Goal: Task Accomplishment & Management: Manage account settings

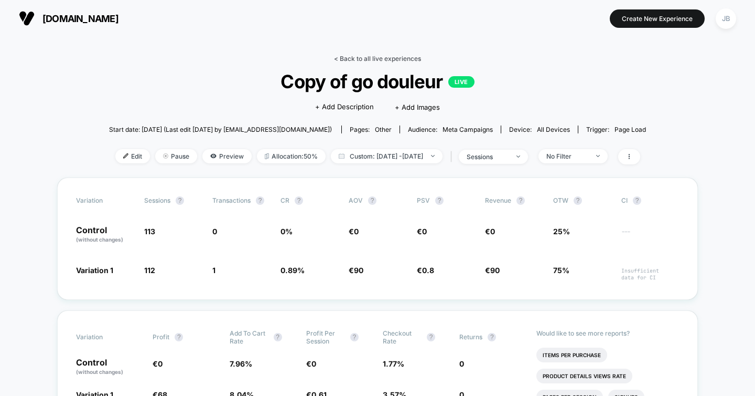
click at [376, 57] on link "< Back to all live experiences" at bounding box center [377, 59] width 87 height 8
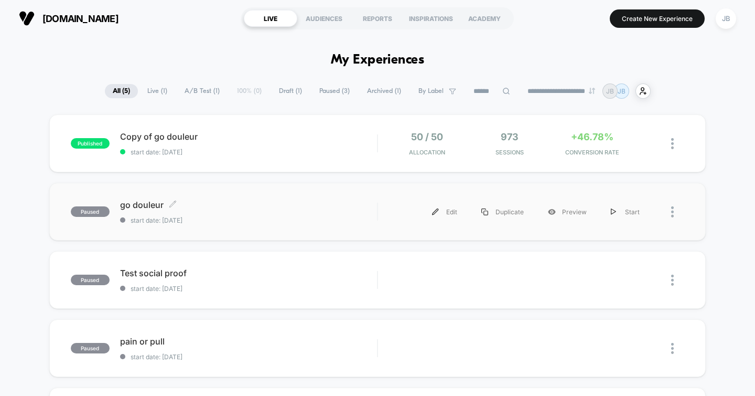
click at [219, 202] on span "go douleur Click to edit experience details" at bounding box center [249, 204] width 258 height 10
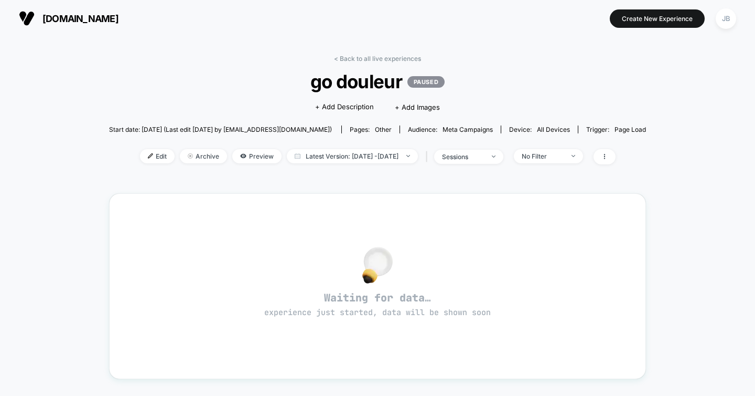
click at [358, 52] on div "< Back to all live experiences go douleur PAUSED Click to edit experience detai…" at bounding box center [377, 305] width 537 height 516
click at [353, 56] on link "< Back to all live experiences" at bounding box center [377, 59] width 87 height 8
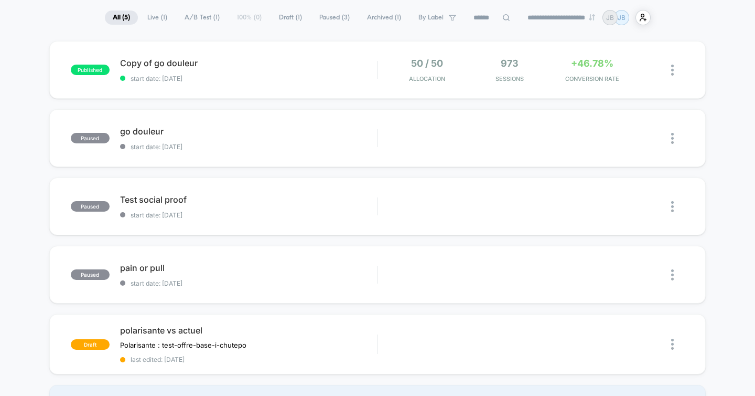
scroll to position [74, 0]
click at [234, 200] on span "Test social proof Click to edit experience details" at bounding box center [249, 199] width 258 height 10
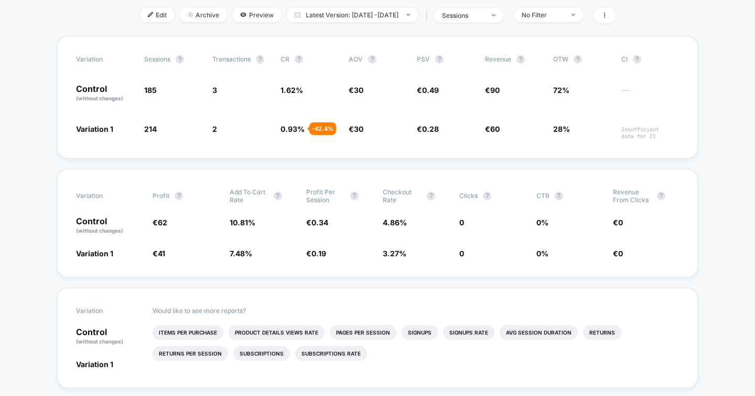
scroll to position [129, 0]
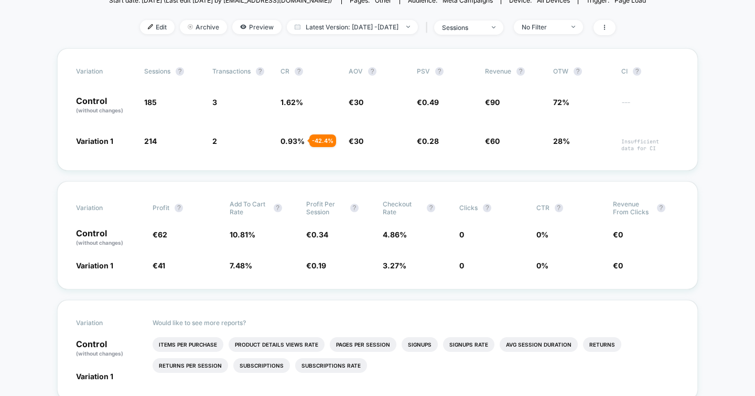
drag, startPoint x: 140, startPoint y: 25, endPoint x: 244, endPoint y: 34, distance: 104.8
click at [140, 25] on span "Edit" at bounding box center [157, 27] width 35 height 14
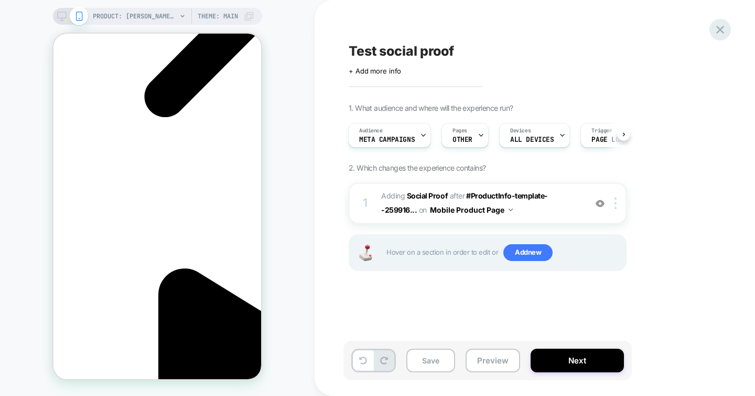
click at [723, 30] on icon at bounding box center [720, 30] width 14 height 14
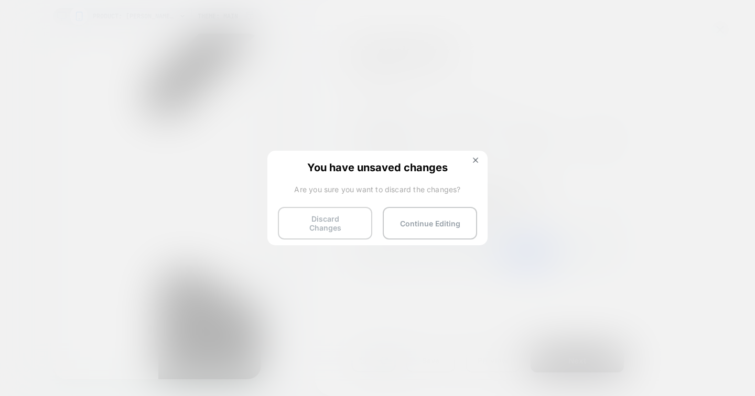
click at [344, 223] on button "Discard Changes" at bounding box center [325, 223] width 94 height 33
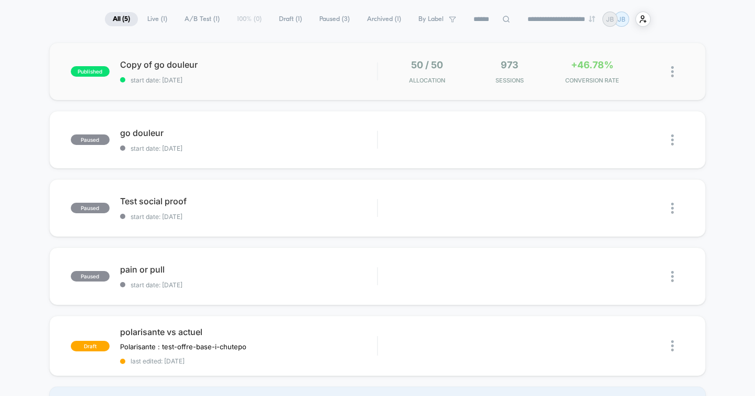
scroll to position [79, 0]
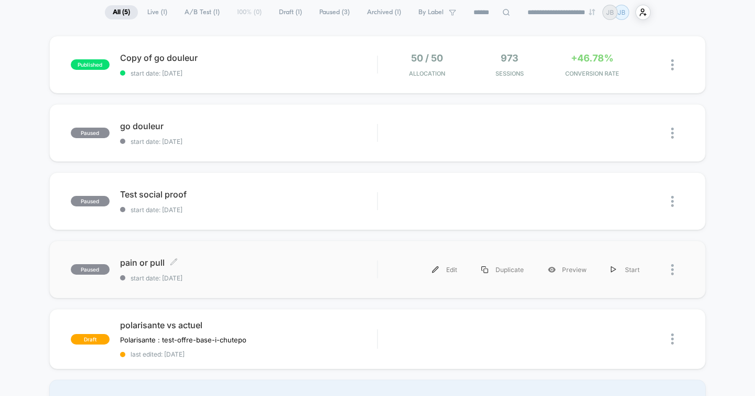
click at [247, 266] on span "pain or pull Click to edit experience details" at bounding box center [249, 262] width 258 height 10
